Goal: Find contact information: Find contact information

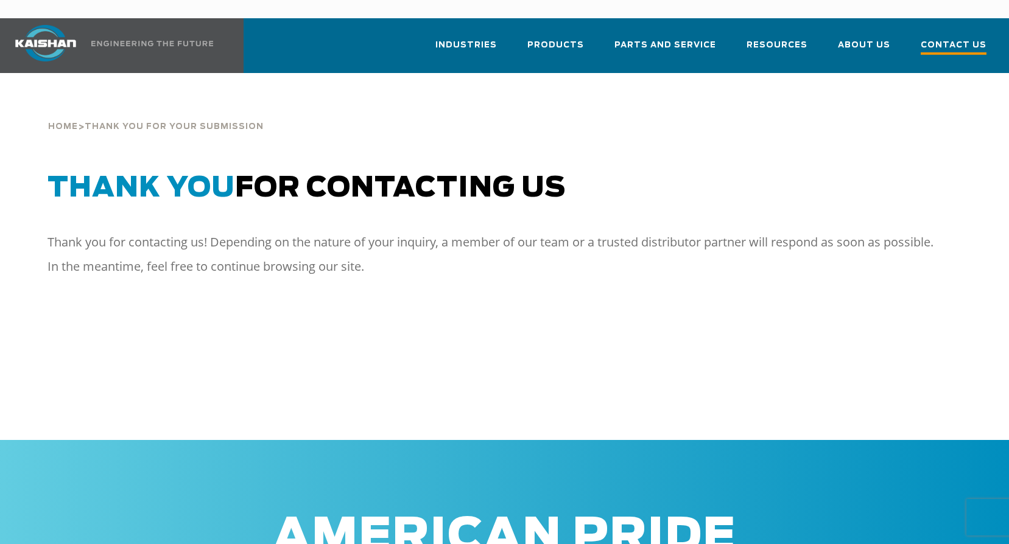
click at [976, 38] on span "Contact Us" at bounding box center [954, 46] width 66 height 16
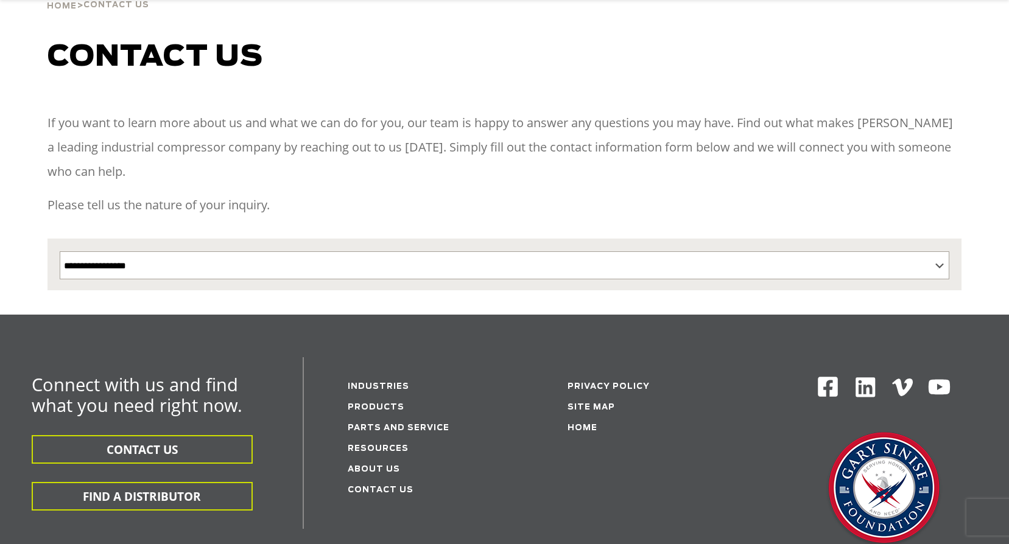
scroll to position [183, 0]
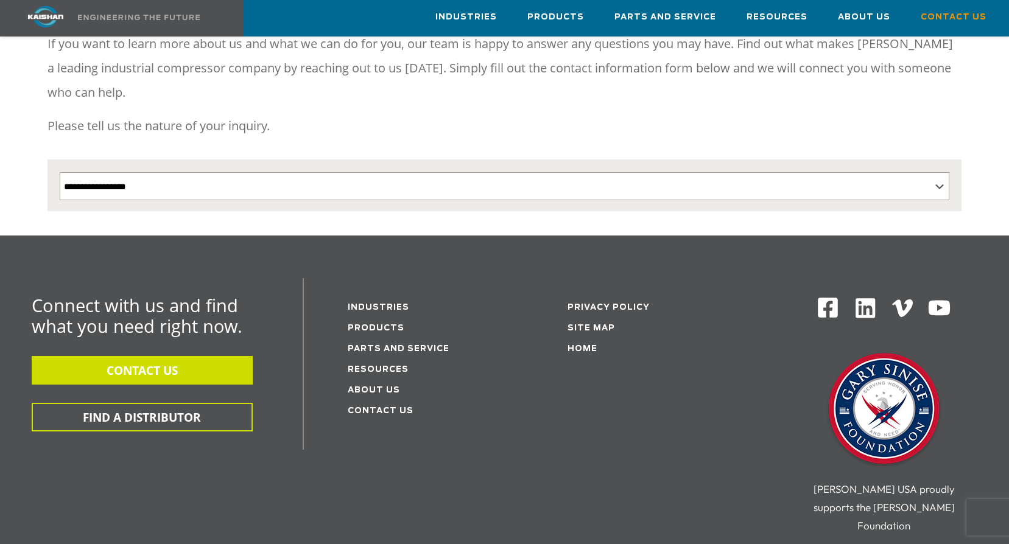
click at [144, 356] on button "CONTACT US" at bounding box center [142, 370] width 221 height 29
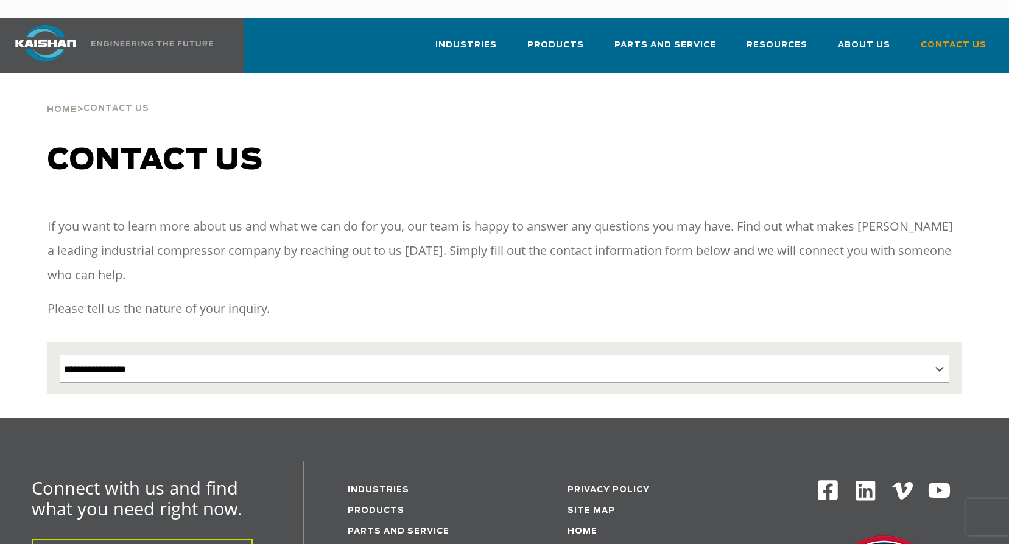
click at [675, 184] on div "**********" at bounding box center [504, 281] width 1009 height 275
